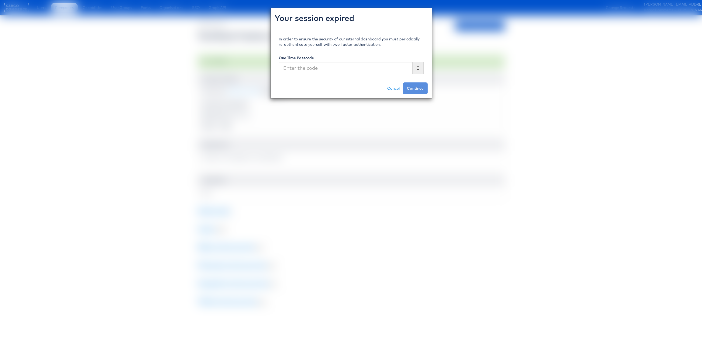
click at [406, 161] on div "Your session expired In order to ensure the security of our internal dashboard …" at bounding box center [351, 177] width 702 height 355
click at [351, 68] on input "text" at bounding box center [346, 68] width 134 height 12
type input "oo2558"
click at [403, 82] on button "Continue" at bounding box center [415, 88] width 25 height 12
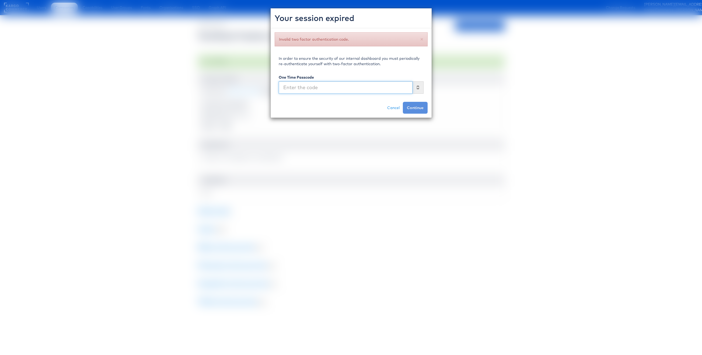
click at [323, 86] on input "text" at bounding box center [346, 87] width 134 height 12
type input "755007"
click at [403, 102] on button "Continue" at bounding box center [415, 108] width 25 height 12
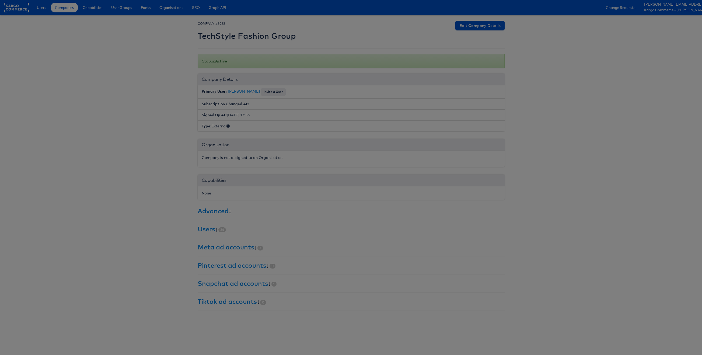
drag, startPoint x: 70, startPoint y: 11, endPoint x: 64, endPoint y: 8, distance: 6.3
click at [69, 11] on div at bounding box center [351, 177] width 702 height 355
click at [64, 8] on div at bounding box center [351, 177] width 702 height 355
click at [92, 11] on div at bounding box center [351, 177] width 702 height 355
click at [94, 154] on div at bounding box center [351, 177] width 702 height 355
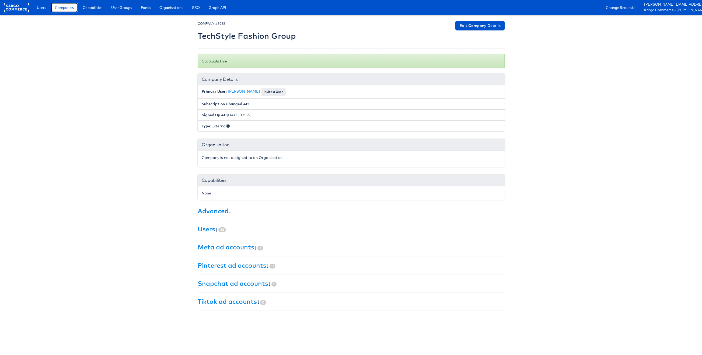
click at [58, 8] on span "Companies" at bounding box center [64, 7] width 19 height 5
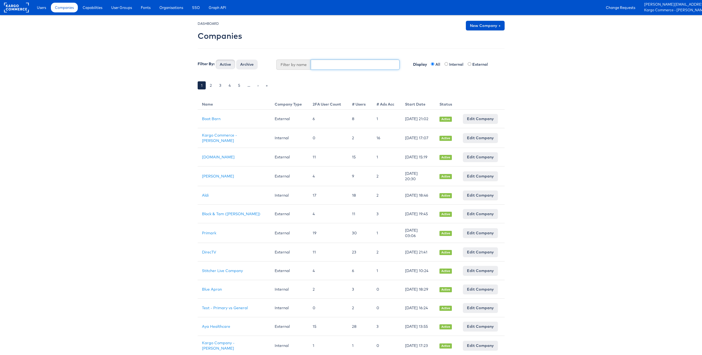
click at [326, 65] on input "text" at bounding box center [355, 65] width 89 height 10
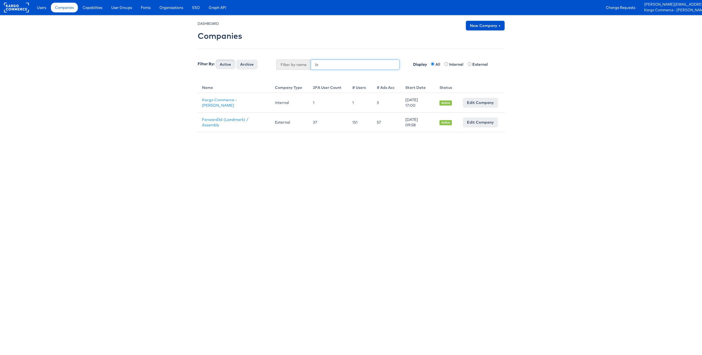
type input "l"
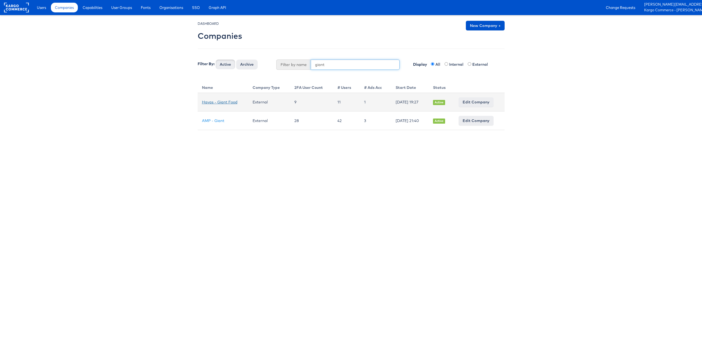
type input "giant"
click at [228, 101] on link "Havas - Giant Food" at bounding box center [220, 102] width 36 height 5
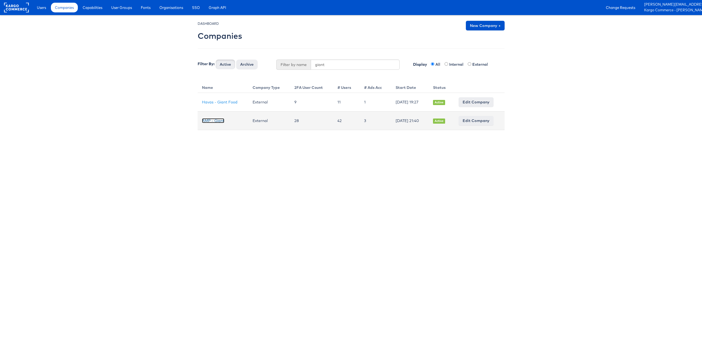
click at [217, 120] on link "AMP - Giant" at bounding box center [213, 120] width 22 height 5
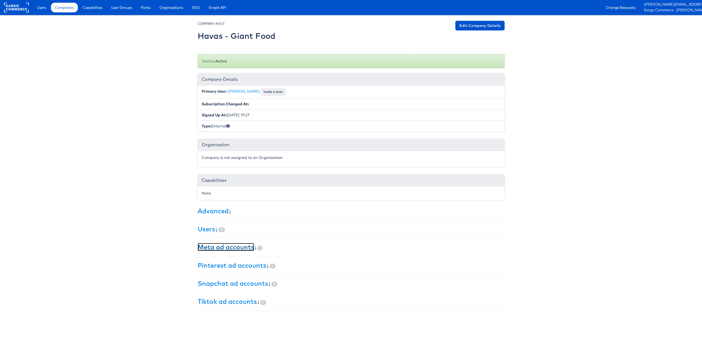
click at [243, 249] on link "Meta ad accounts" at bounding box center [226, 247] width 57 height 8
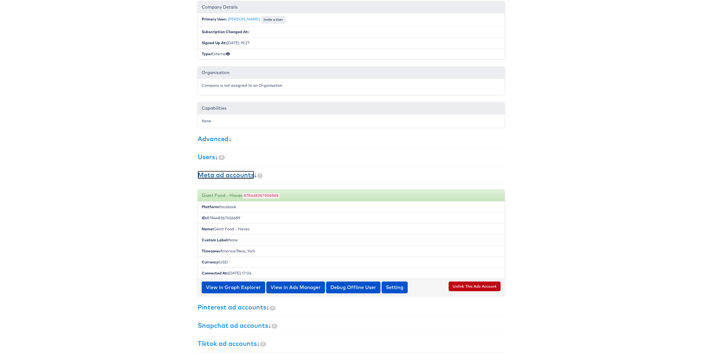
scroll to position [79, 0]
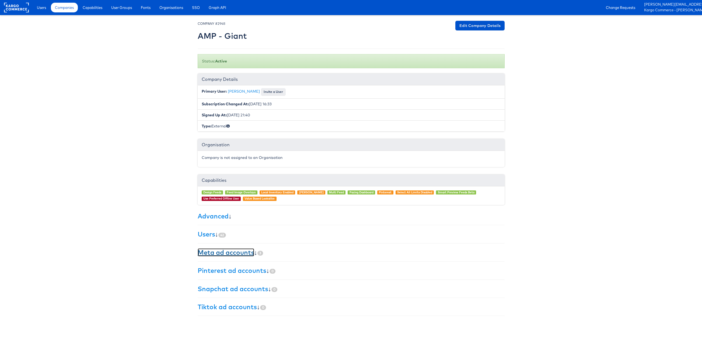
click at [225, 254] on link "Meta ad accounts" at bounding box center [226, 252] width 57 height 8
